Goal: Check status

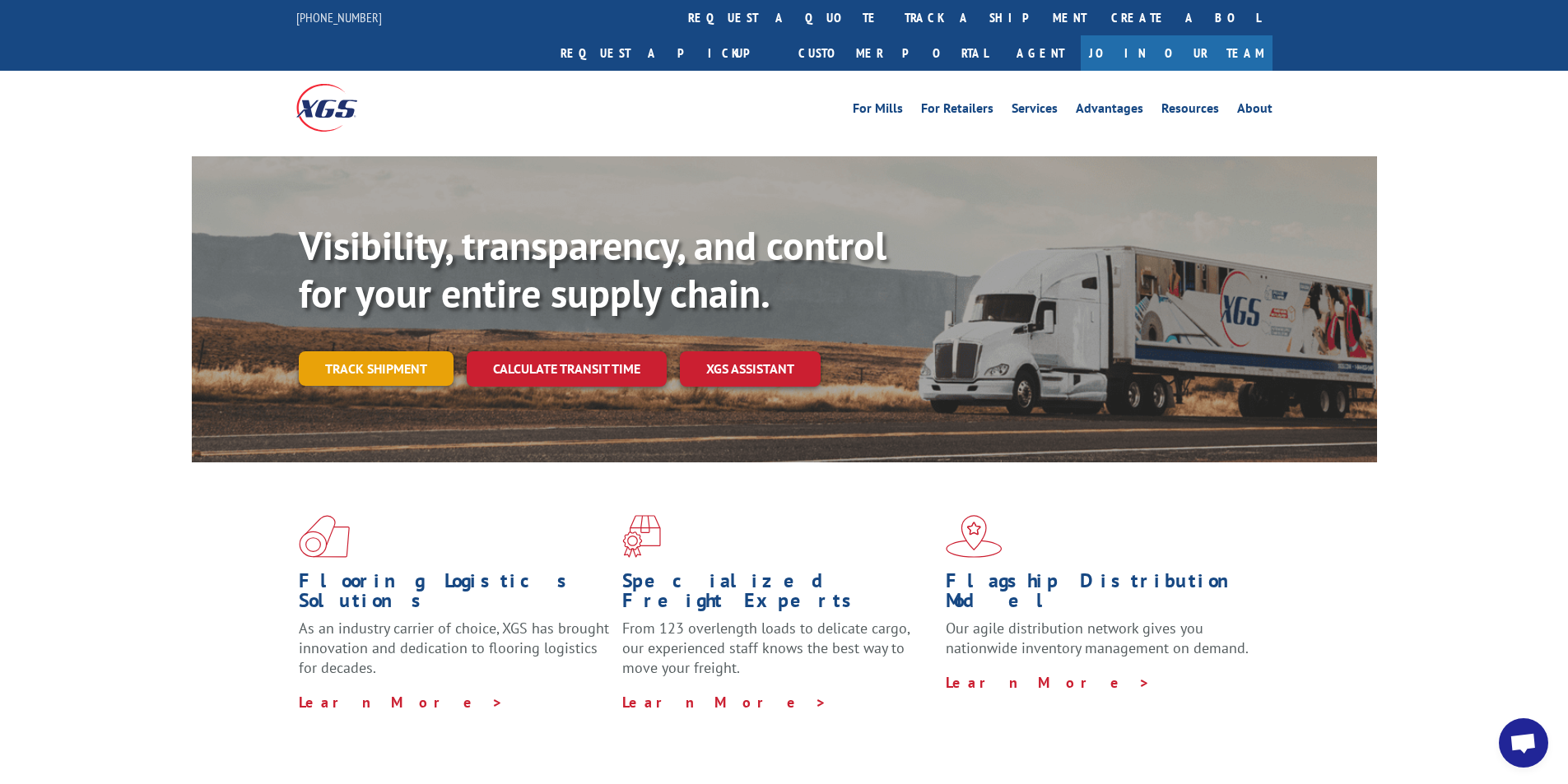
click at [415, 352] on link "Track shipment" at bounding box center [375, 369] width 155 height 34
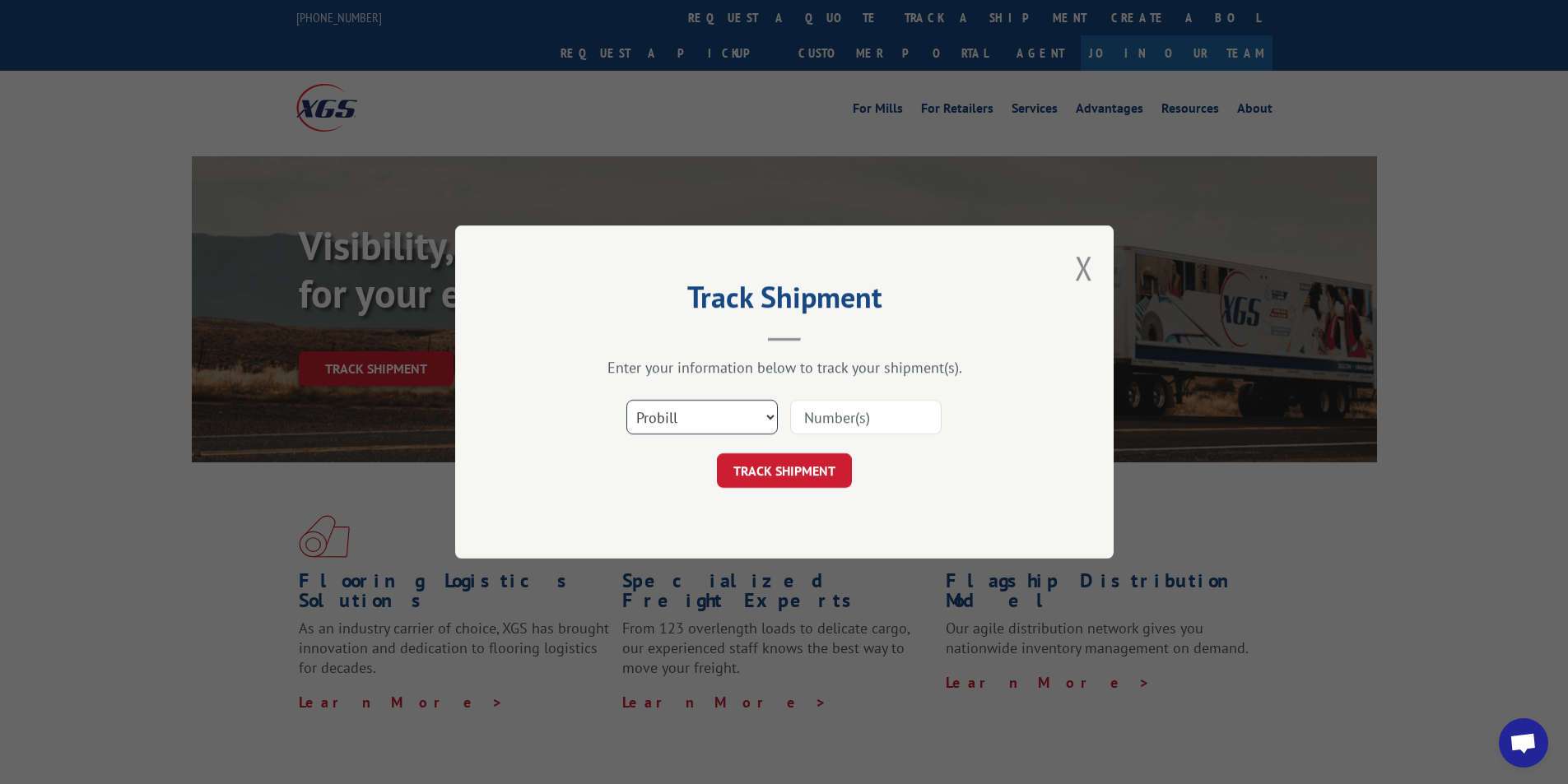
click at [736, 410] on select "Select category... Probill BOL PO" at bounding box center [702, 417] width 152 height 34
click at [1081, 274] on button "Close modal" at bounding box center [1084, 268] width 18 height 44
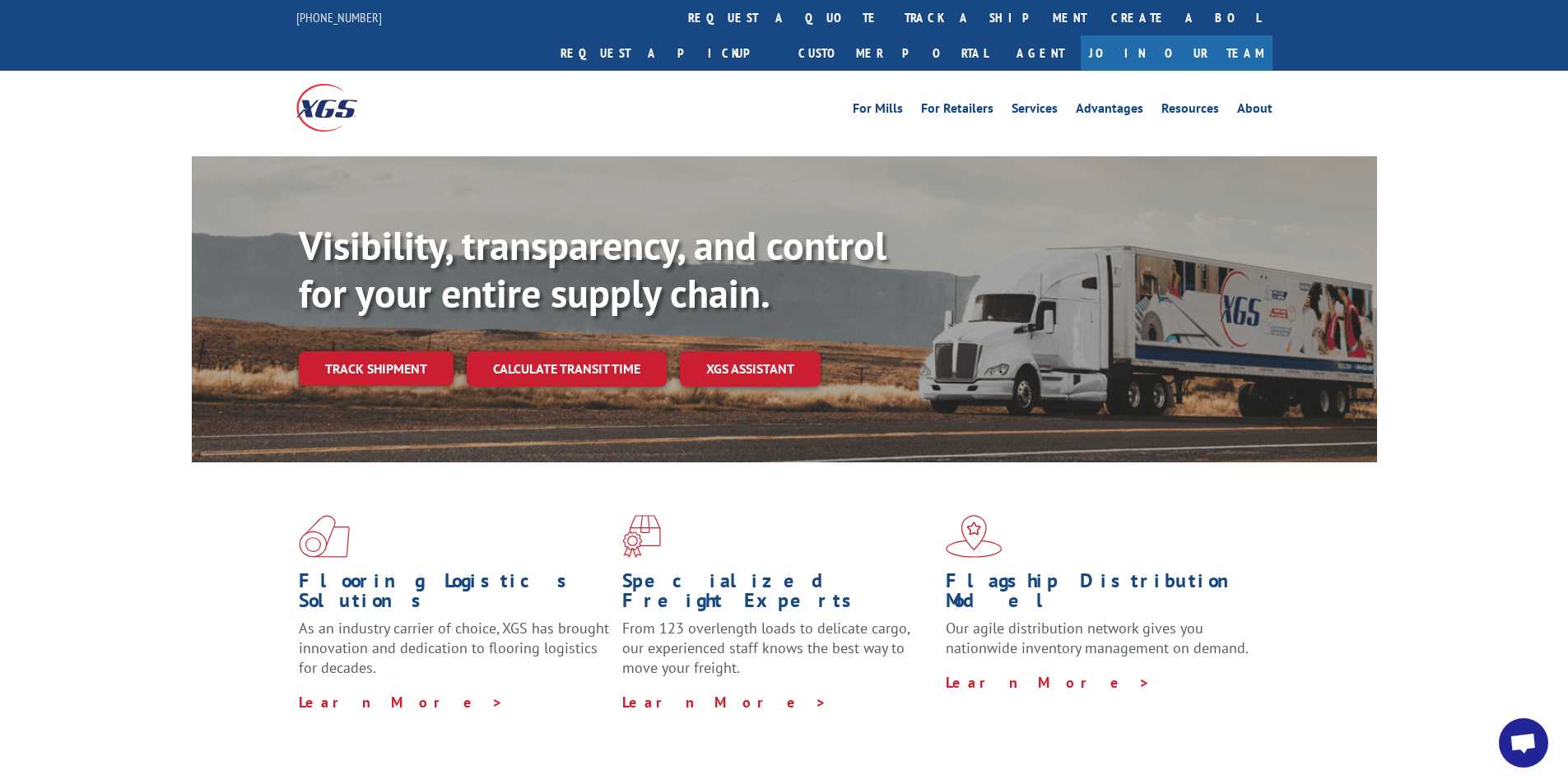
click at [379, 352] on link "Track shipment" at bounding box center [375, 369] width 155 height 34
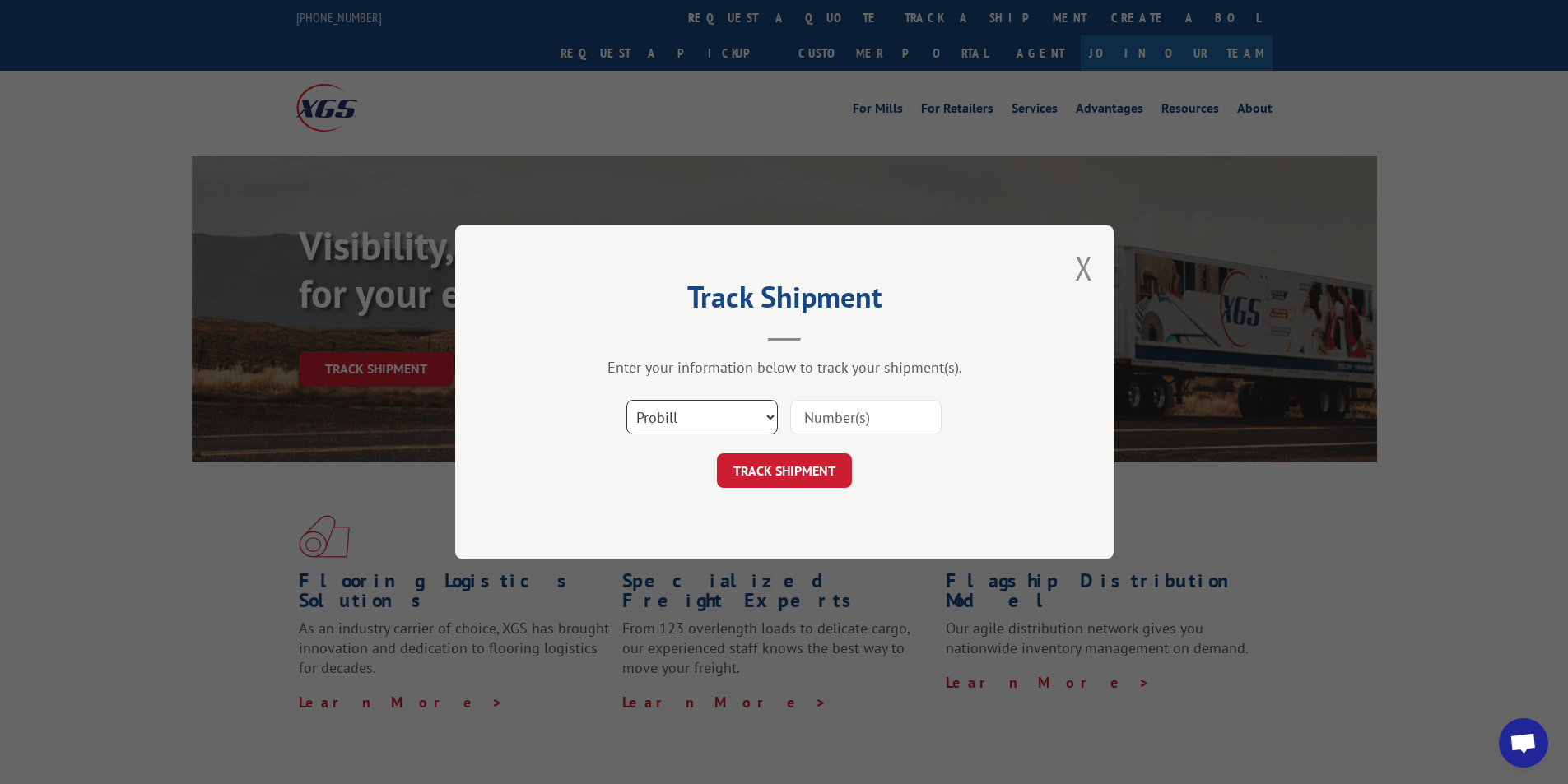
click at [661, 421] on select "Select category... Probill BOL PO" at bounding box center [702, 417] width 152 height 34
select select "po"
click at [627, 400] on select "Select category... Probill BOL PO" at bounding box center [702, 417] width 152 height 34
click at [820, 418] on input at bounding box center [866, 417] width 152 height 34
type input "82825"
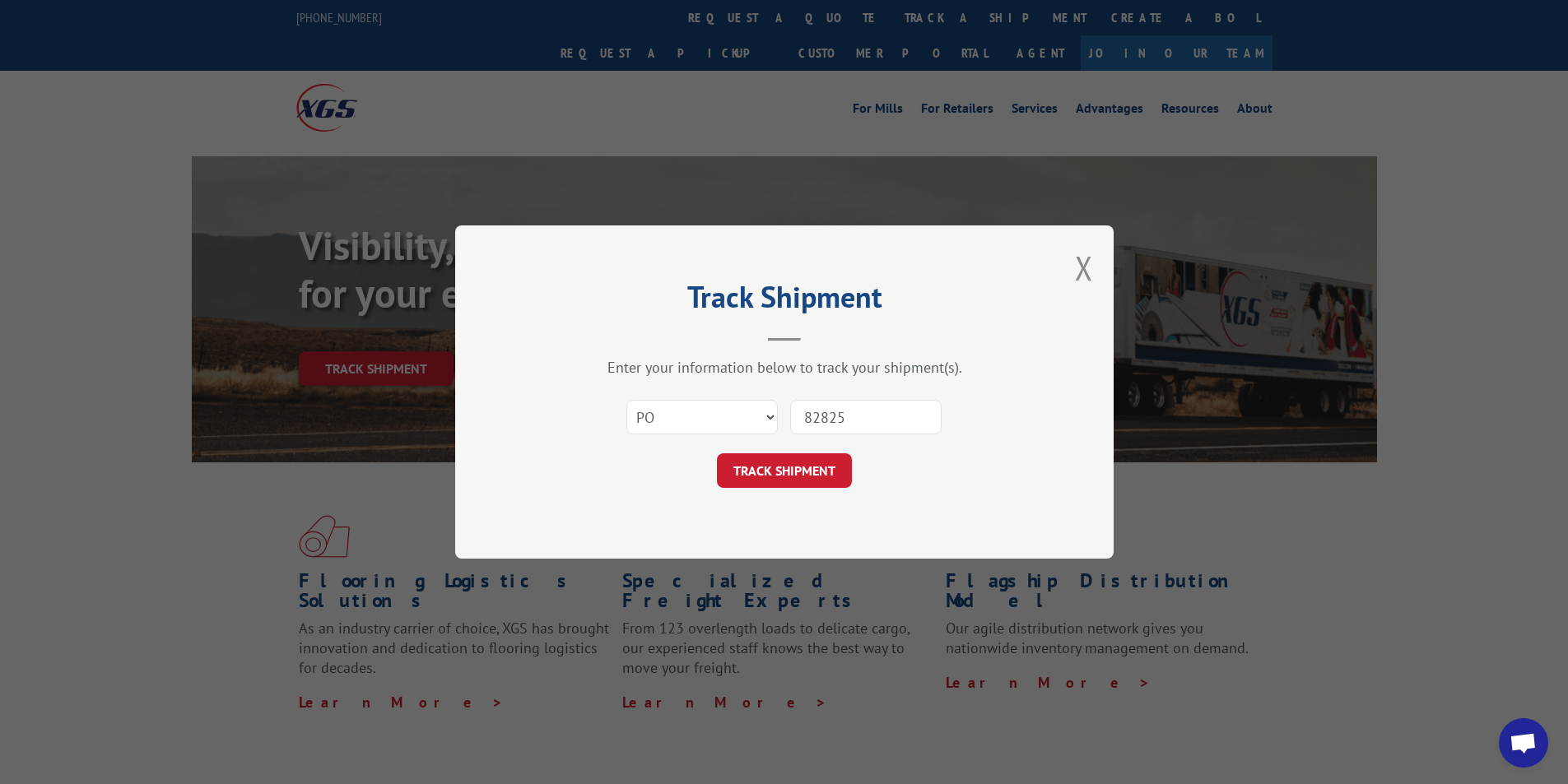
click at [794, 474] on button "TRACK SHIPMENT" at bounding box center [784, 470] width 135 height 34
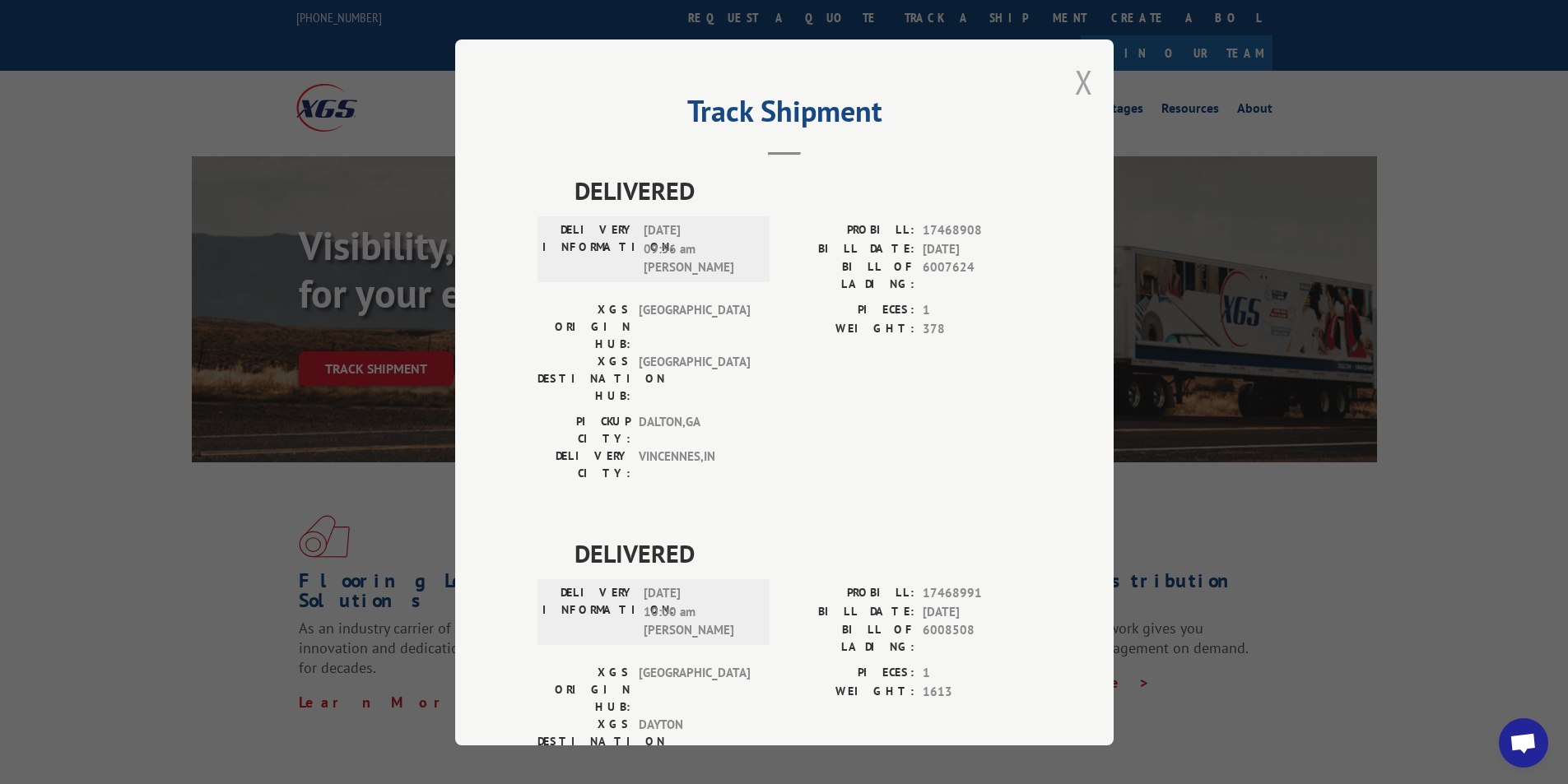
click at [1078, 78] on button "Close modal" at bounding box center [1084, 82] width 18 height 44
